Goal: Task Accomplishment & Management: Use online tool/utility

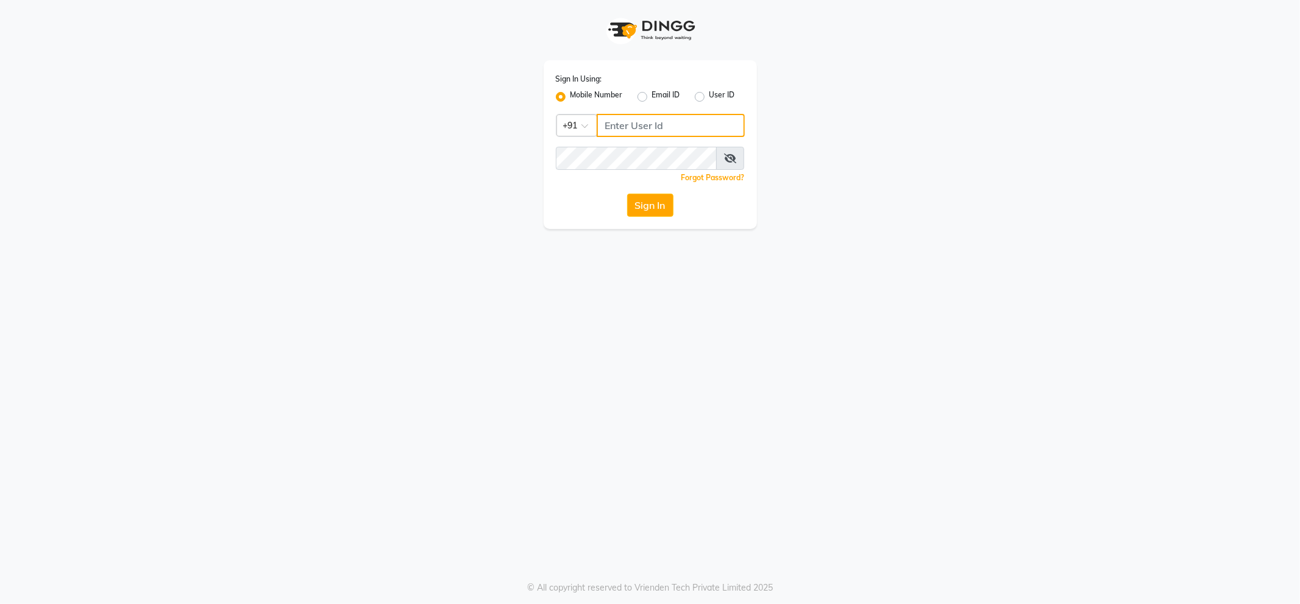
type input "8600687890"
click at [641, 208] on button "Sign In" at bounding box center [650, 205] width 46 height 23
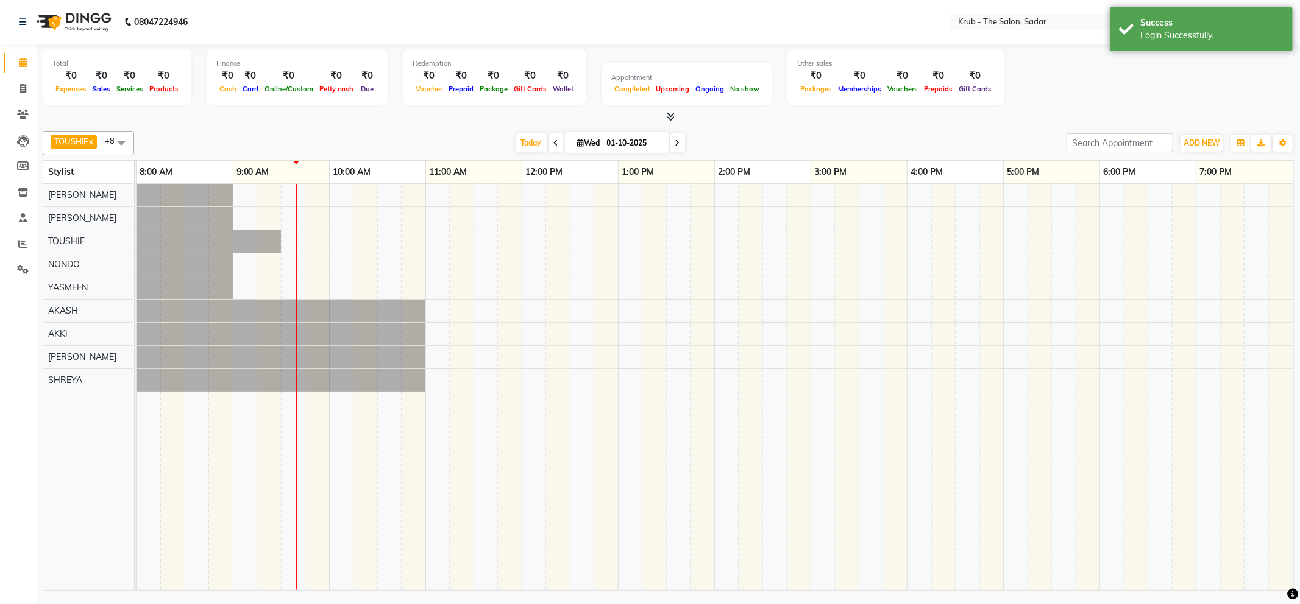
select select "en"
